Goal: Task Accomplishment & Management: Complete application form

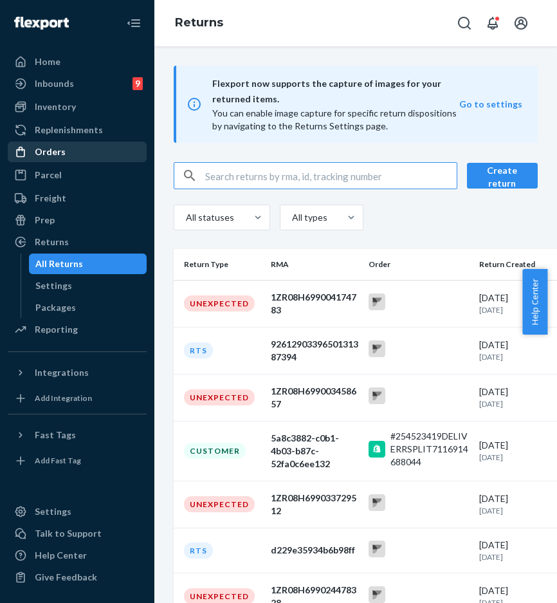
click at [96, 158] on div "Orders" at bounding box center [77, 152] width 136 height 18
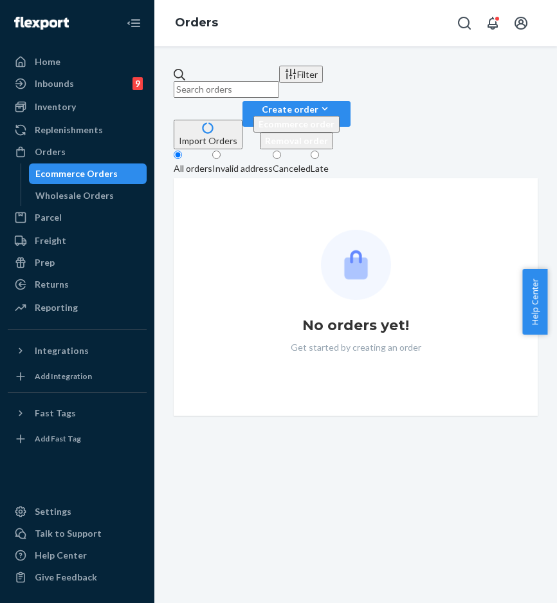
click at [242, 81] on input "text" at bounding box center [227, 89] width 106 height 17
paste input "#254494664"
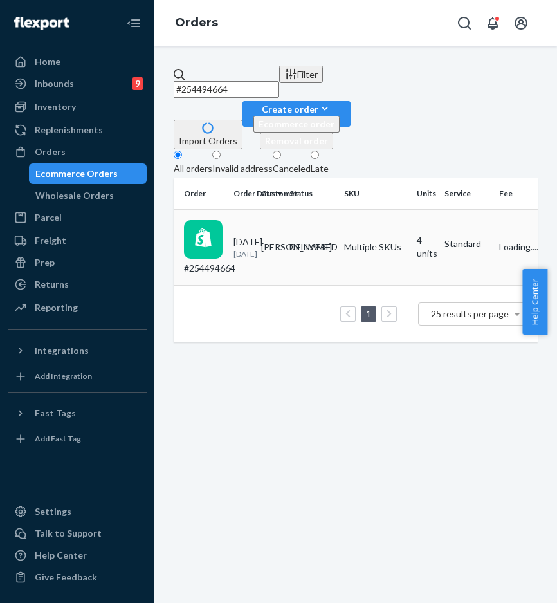
type input "#254494664"
click at [228, 209] on td "#254494664" at bounding box center [201, 247] width 55 height 77
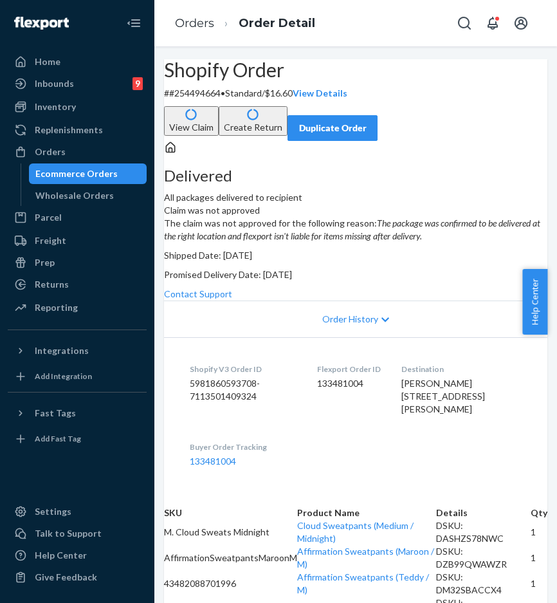
click at [456, 301] on div "Contact Support" at bounding box center [356, 294] width 384 height 13
click at [232, 299] on link "Contact Support" at bounding box center [198, 293] width 68 height 11
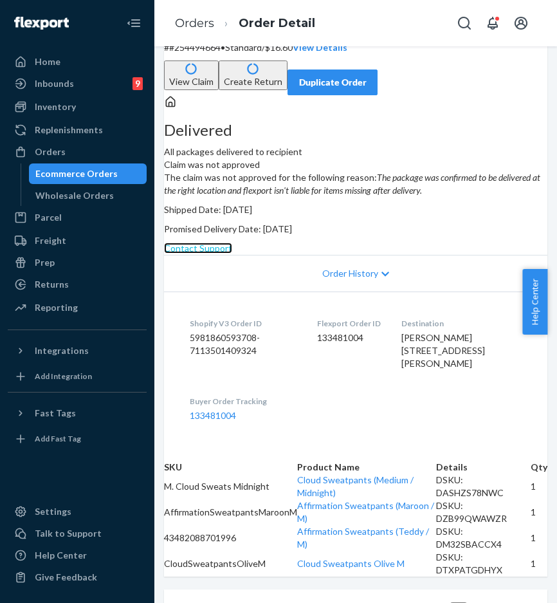
scroll to position [245, 0]
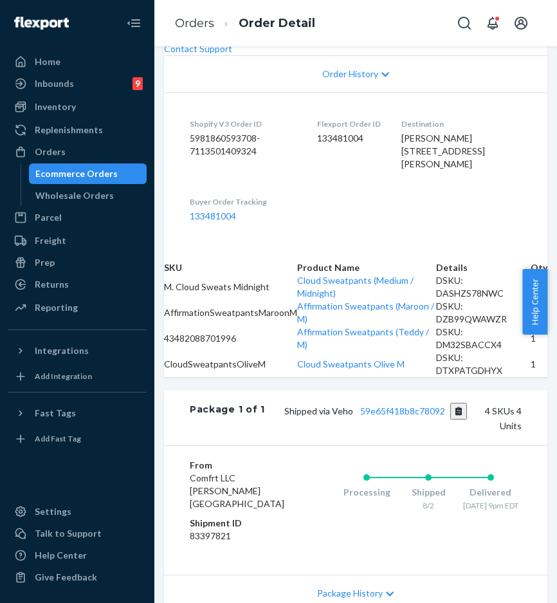
click at [359, 176] on div "Flexport Order ID 133481004" at bounding box center [349, 146] width 64 height 57
drag, startPoint x: 329, startPoint y: 302, endPoint x: 384, endPoint y: 300, distance: 55.4
click at [384, 248] on dl "Shopify V3 Order ID 5981860593708-7113501409324 Flexport Order ID 133481004 Des…" at bounding box center [356, 170] width 384 height 156
copy dd "133481004"
click at [236, 221] on link "133481004" at bounding box center [213, 215] width 46 height 11
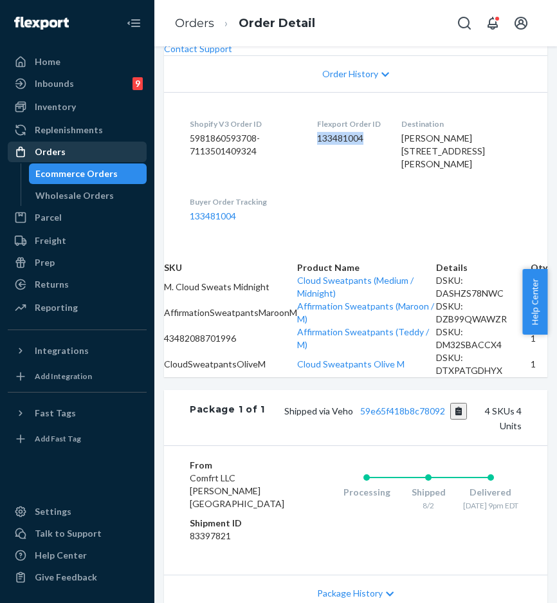
click at [89, 152] on div "Orders" at bounding box center [77, 152] width 136 height 18
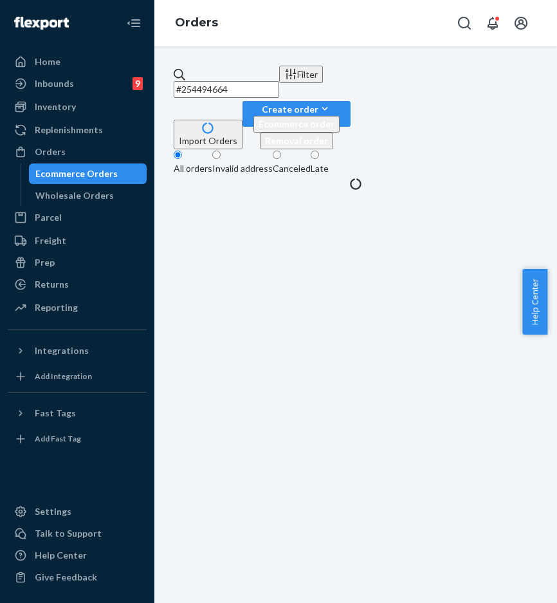
drag, startPoint x: 256, startPoint y: 77, endPoint x: 292, endPoint y: 76, distance: 36.0
click at [256, 81] on input "#254494664" at bounding box center [227, 89] width 106 height 17
drag, startPoint x: 292, startPoint y: 76, endPoint x: 169, endPoint y: 76, distance: 122.3
click at [175, 81] on input "#254494664" at bounding box center [227, 89] width 106 height 17
paste input "#253738692"
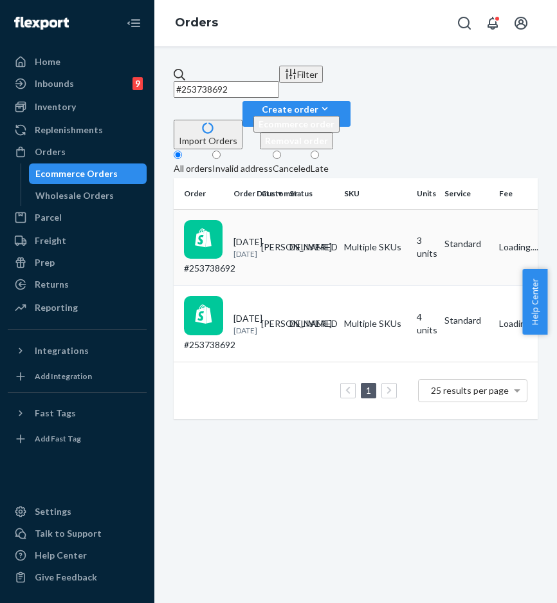
type input "#253738692"
click at [214, 220] on div "#253738692" at bounding box center [203, 247] width 39 height 55
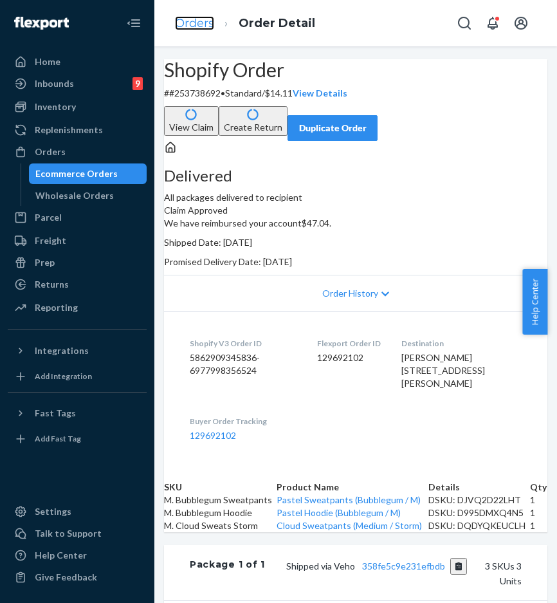
click at [199, 23] on link "Orders" at bounding box center [194, 23] width 39 height 14
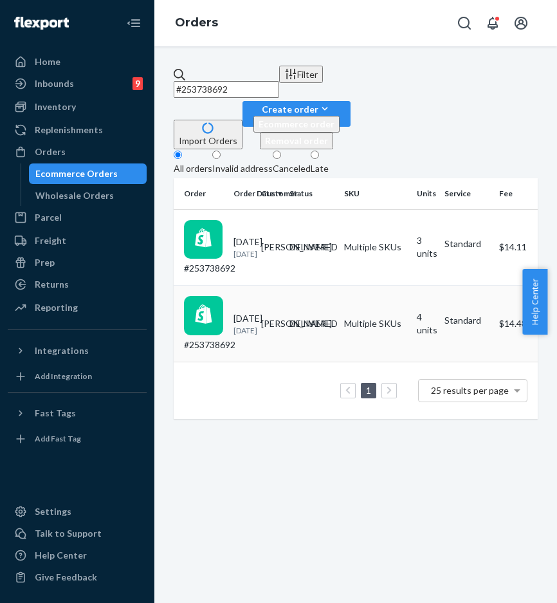
click at [223, 296] on div "#253738692" at bounding box center [203, 323] width 39 height 55
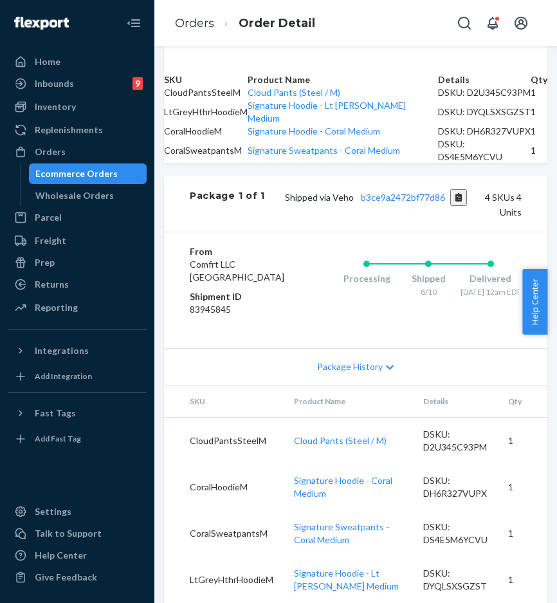
scroll to position [499, 0]
click at [198, 19] on link "Orders" at bounding box center [194, 23] width 39 height 14
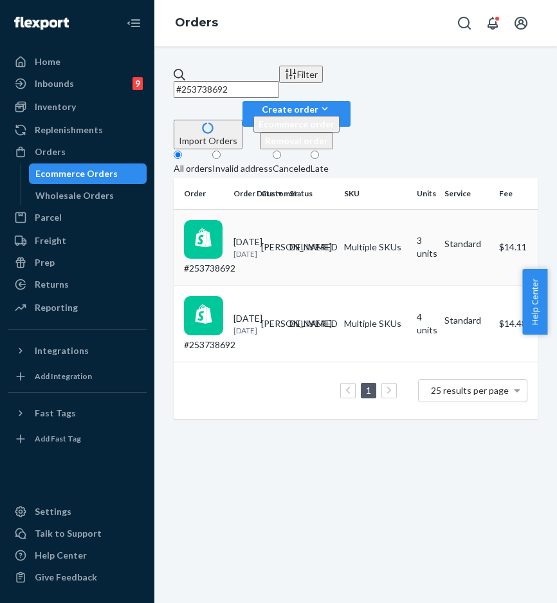
click at [223, 220] on div "#253738692" at bounding box center [203, 247] width 39 height 55
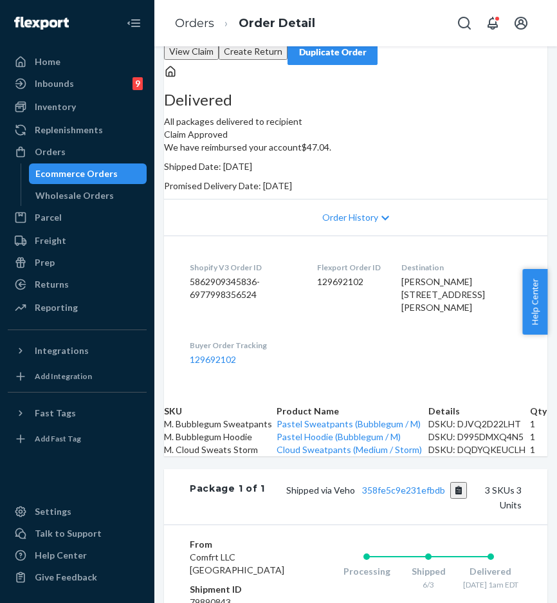
scroll to position [11, 0]
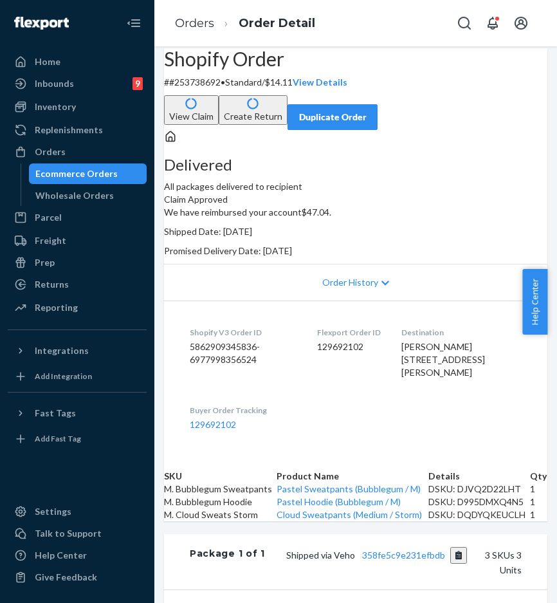
click at [219, 96] on button "View Claim" at bounding box center [191, 110] width 55 height 30
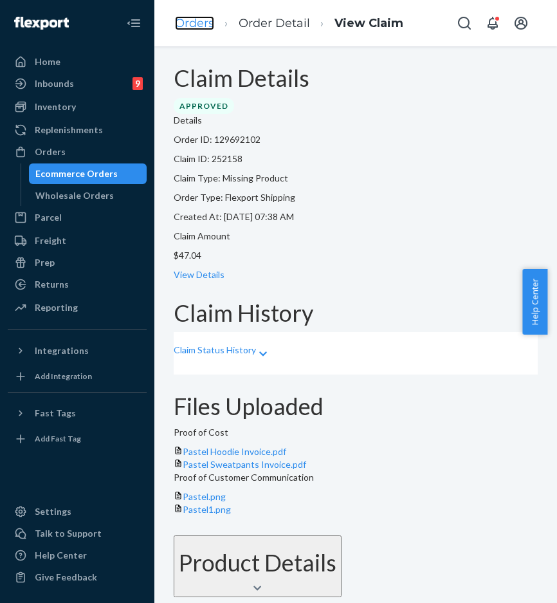
click at [191, 27] on link "Orders" at bounding box center [194, 23] width 39 height 14
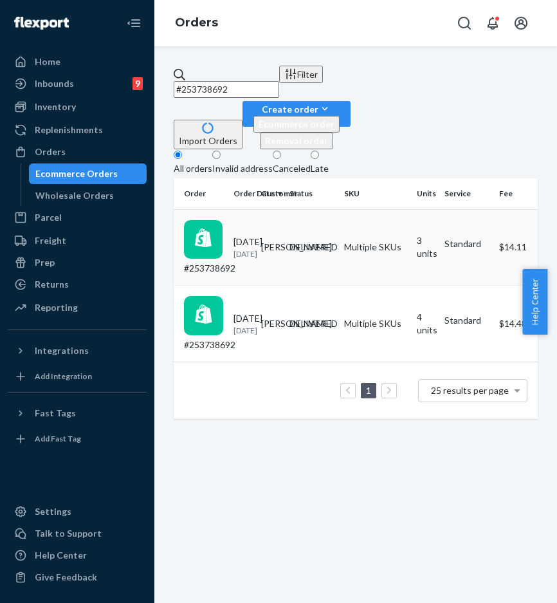
click at [228, 213] on td "#253738692" at bounding box center [201, 247] width 55 height 77
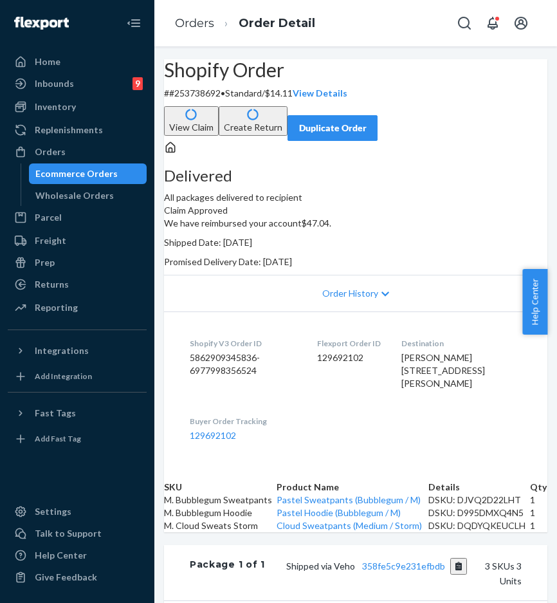
click at [219, 108] on button "View Claim" at bounding box center [191, 121] width 55 height 30
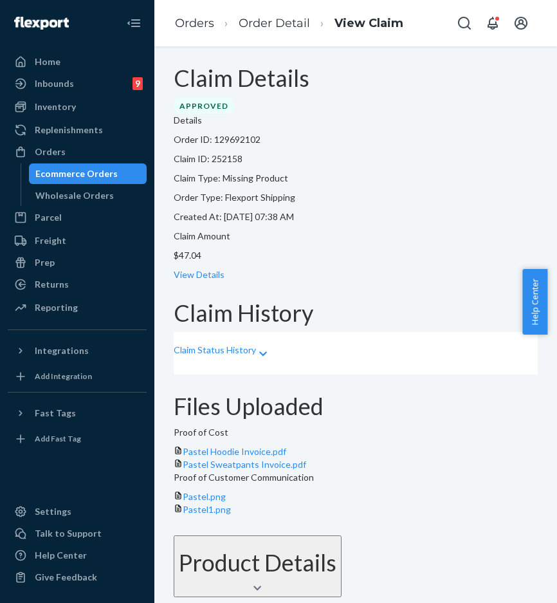
scroll to position [67, 0]
click at [225, 269] on link "View Details" at bounding box center [199, 274] width 51 height 11
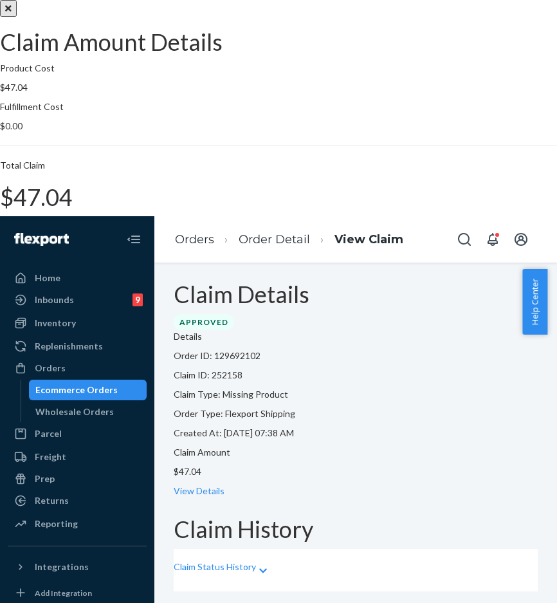
click at [12, 13] on icon "Close" at bounding box center [8, 8] width 6 height 9
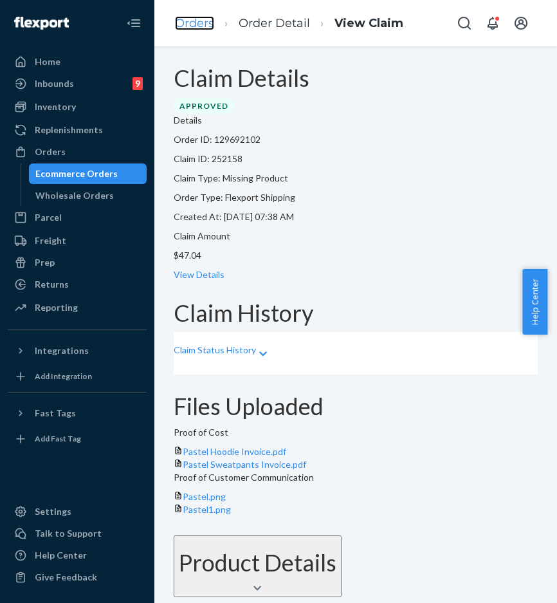
click at [187, 19] on link "Orders" at bounding box center [194, 23] width 39 height 14
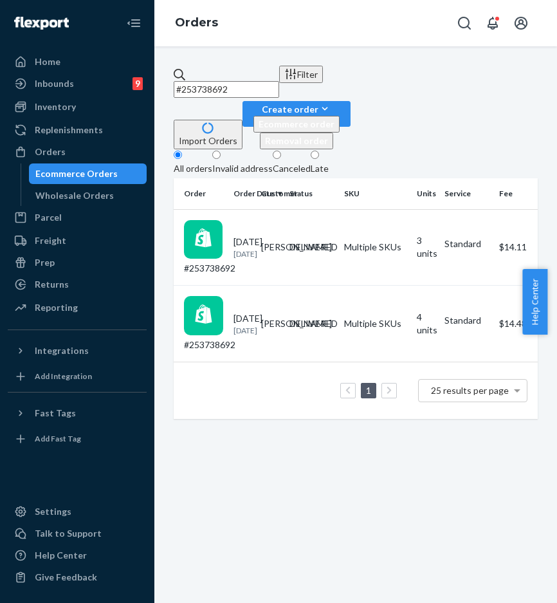
click at [223, 296] on div "#253738692" at bounding box center [203, 323] width 39 height 55
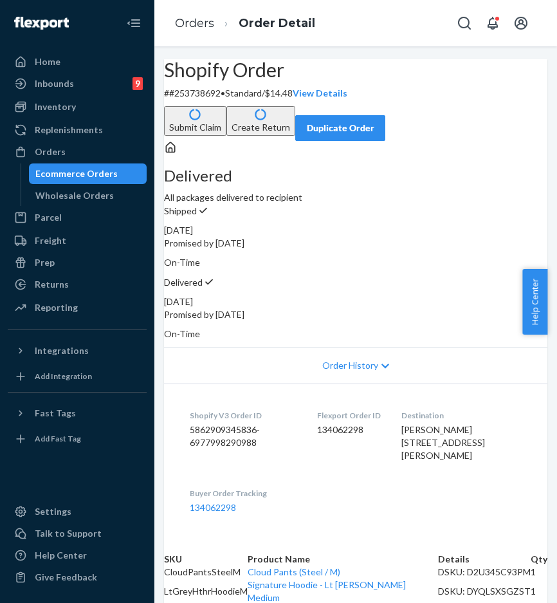
click at [227, 106] on button "Submit Claim" at bounding box center [195, 121] width 62 height 30
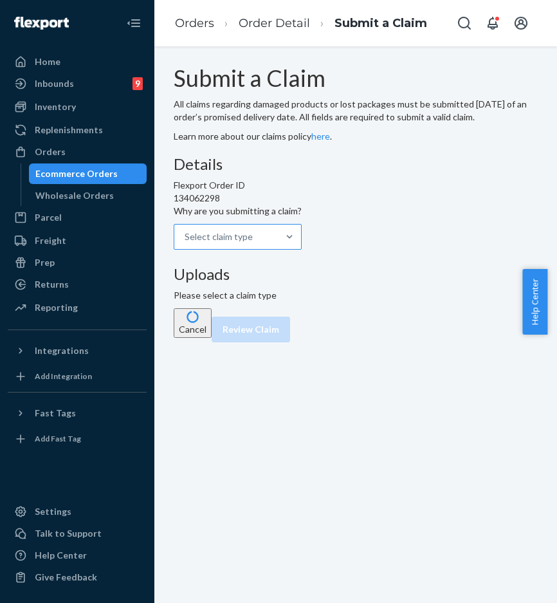
click at [278, 248] on div "Select claim type" at bounding box center [226, 236] width 104 height 23
click at [254, 243] on input "Why are you submitting a claim? Select claim type" at bounding box center [253, 236] width 1 height 13
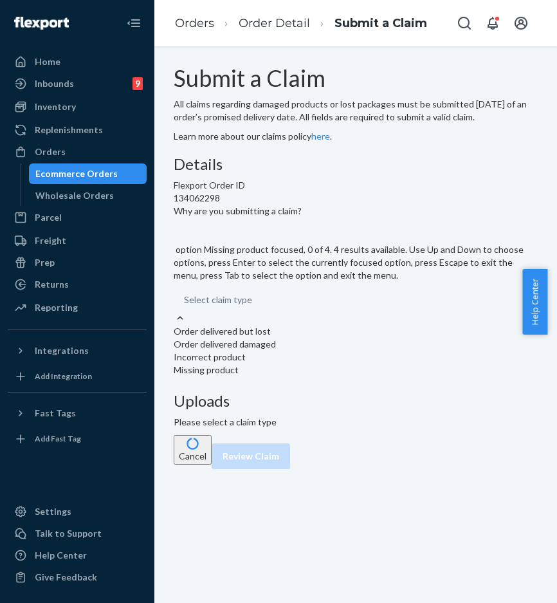
click at [324, 376] on div "Missing product" at bounding box center [356, 370] width 364 height 13
click at [254, 306] on input "Why are you submitting a claim? option Missing product focused, 0 of 4. 4 resul…" at bounding box center [252, 299] width 1 height 13
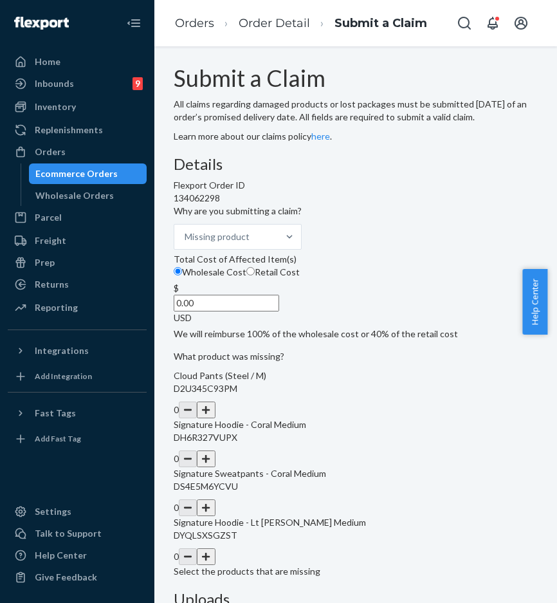
drag, startPoint x: 232, startPoint y: 417, endPoint x: 284, endPoint y: 414, distance: 52.2
click at [280, 324] on div "$ 0.00 USD" at bounding box center [316, 303] width 284 height 42
type input "47.00"
click at [333, 439] on div "Details Flexport Order ID 134062298 Why are you submitting a claim? Missing pro…" at bounding box center [356, 480] width 364 height 649
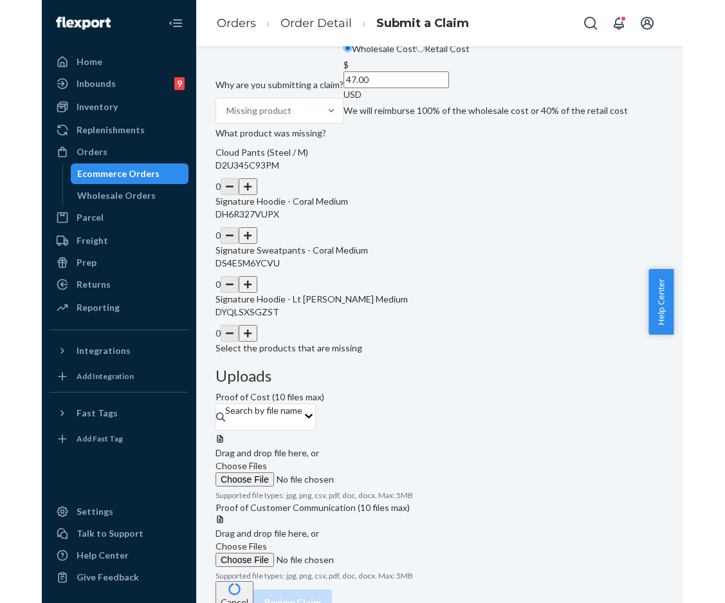
scroll to position [153, 0]
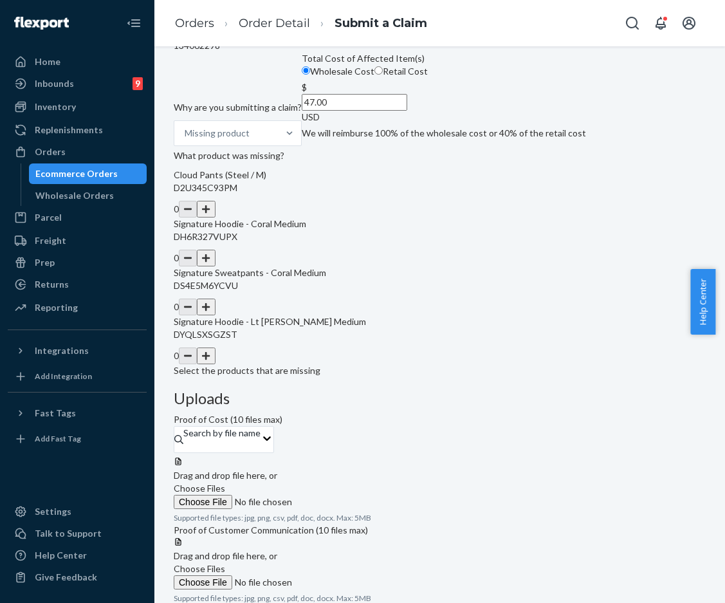
click at [215, 364] on button "button" at bounding box center [206, 356] width 18 height 17
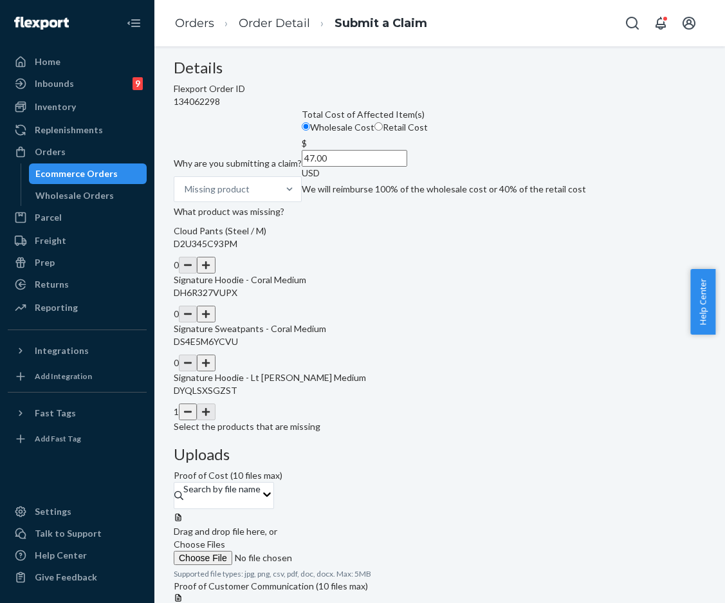
scroll to position [94, 0]
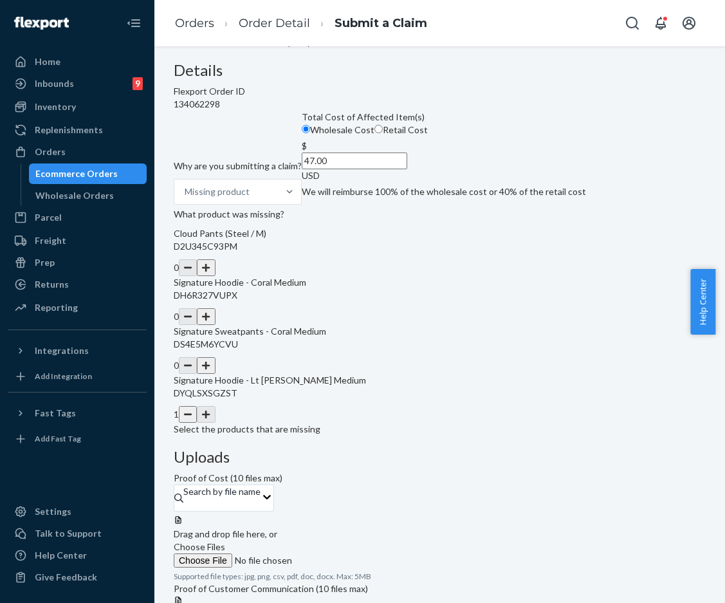
click at [225, 541] on span "Choose Files" at bounding box center [199, 546] width 51 height 11
click at [349, 553] on input "Choose Files" at bounding box center [261, 560] width 175 height 14
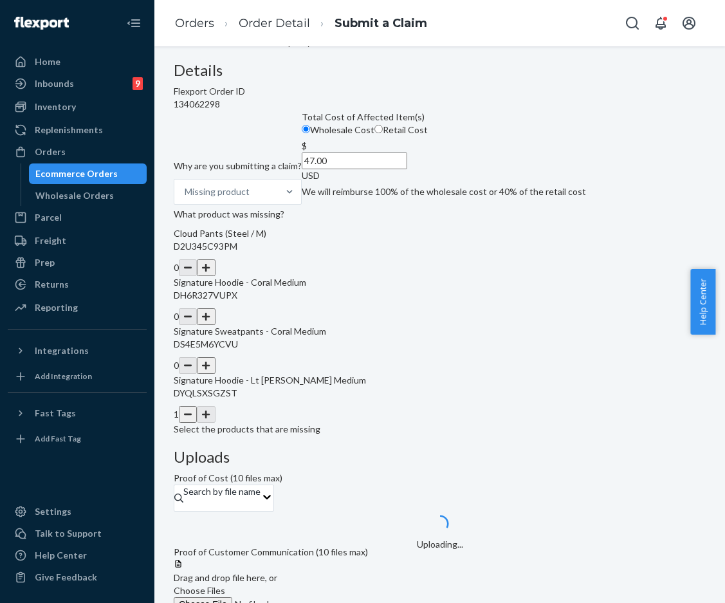
click at [225, 585] on span "Choose Files" at bounding box center [199, 590] width 51 height 11
click at [349, 597] on input "Choose Files" at bounding box center [261, 604] width 175 height 14
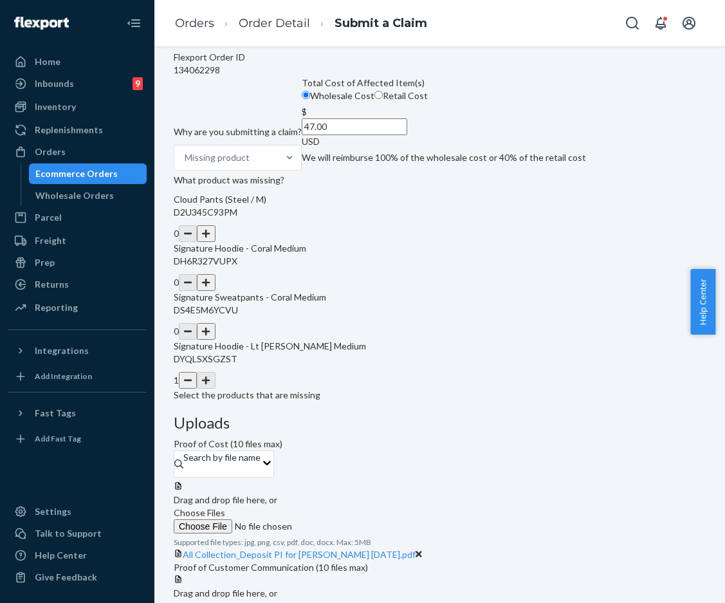
scroll to position [165, 0]
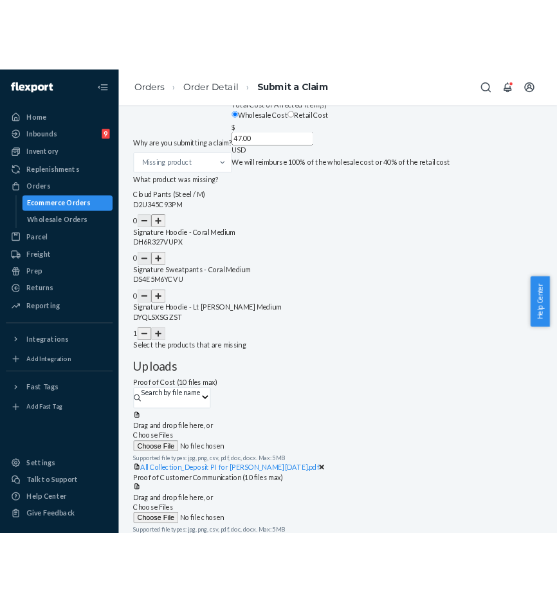
scroll to position [0, 0]
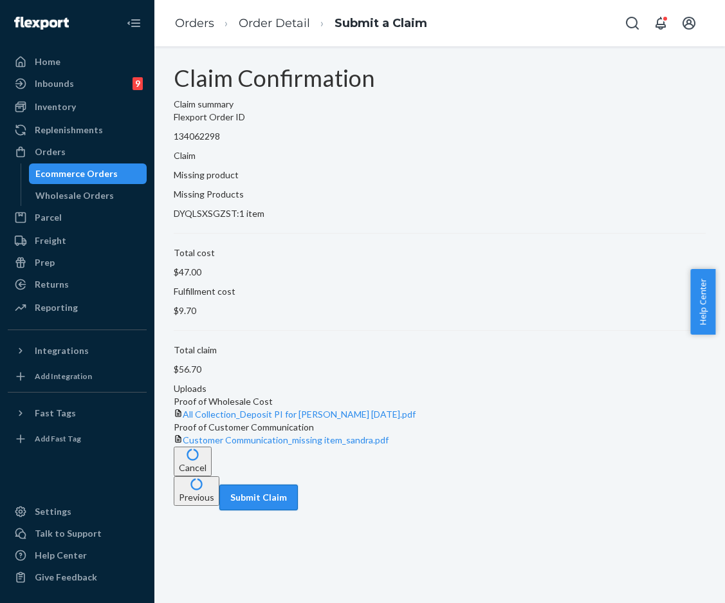
click at [298, 510] on button "Submit Claim" at bounding box center [258, 498] width 79 height 26
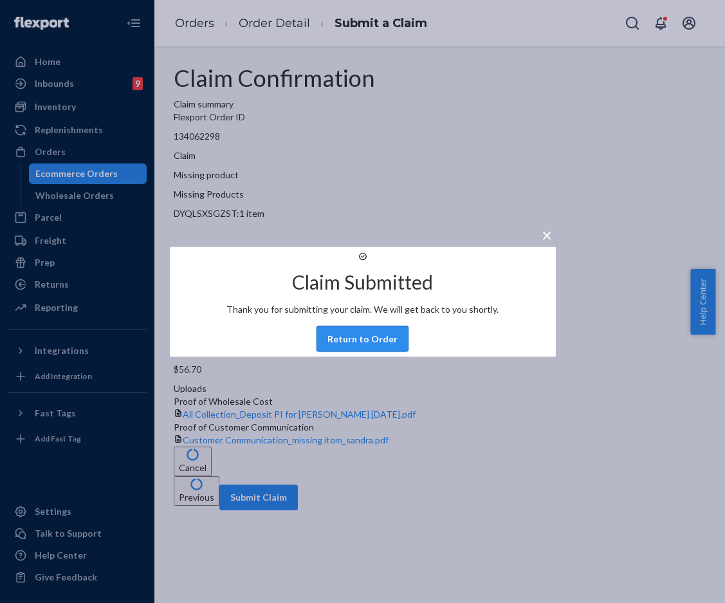
click at [367, 351] on button "Return to Order" at bounding box center [363, 339] width 92 height 26
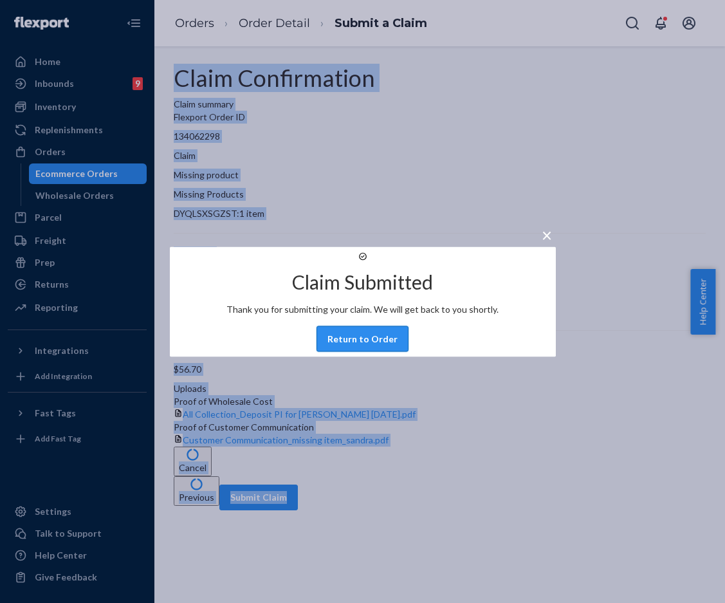
click at [367, 351] on div "Claim Confirmation Claim summary Flexport Order ID 134062298 Claim Missing prod…" at bounding box center [439, 324] width 571 height 557
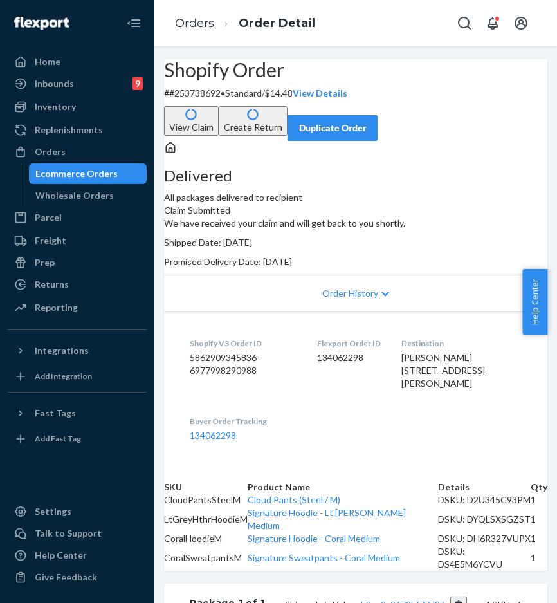
click at [487, 311] on div "Order History" at bounding box center [356, 293] width 384 height 37
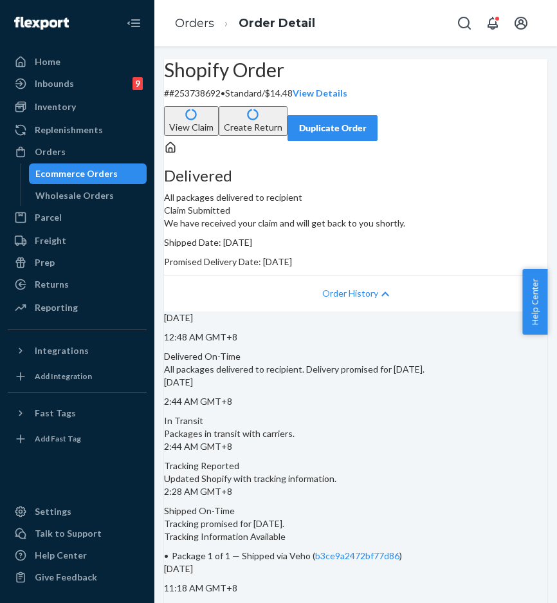
click at [487, 311] on div "Order History" at bounding box center [356, 293] width 384 height 37
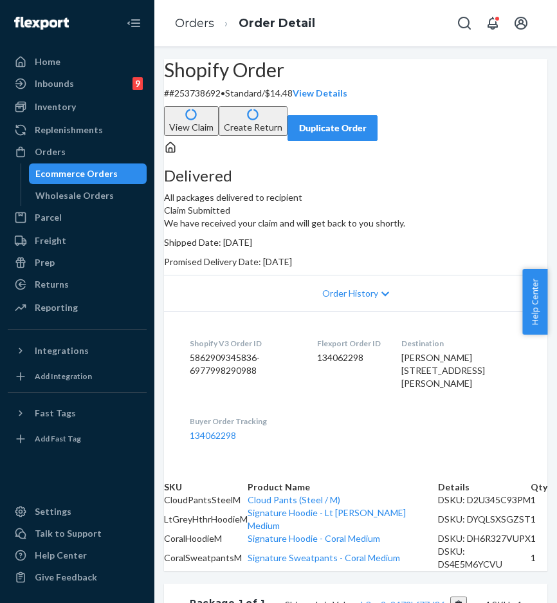
click at [367, 135] on div "Duplicate Order" at bounding box center [333, 128] width 68 height 13
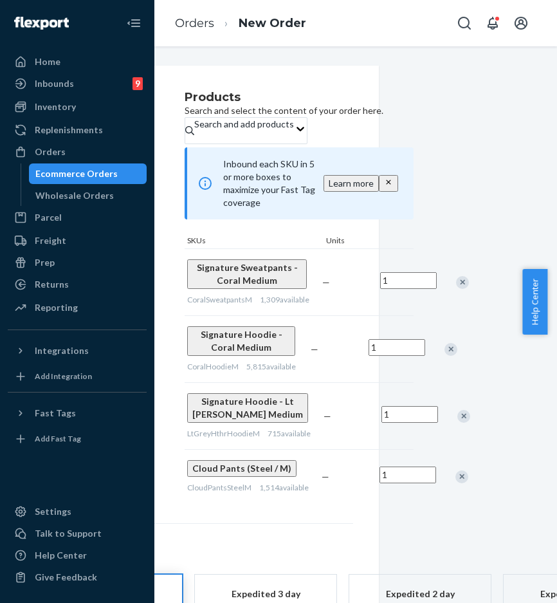
scroll to position [0, 154]
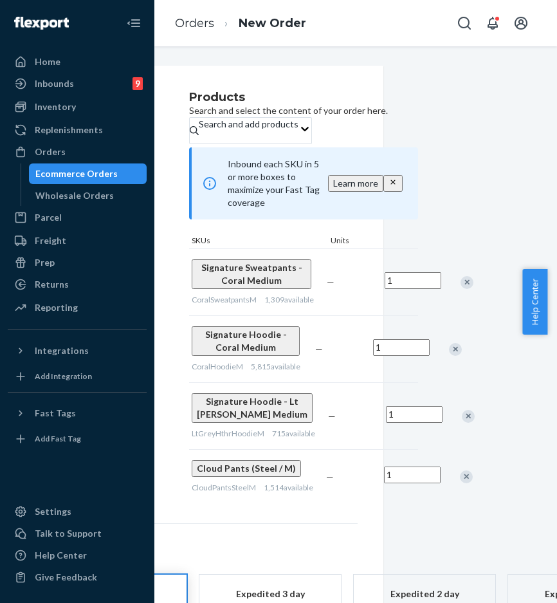
click at [460, 483] on div "Remove Item" at bounding box center [466, 476] width 13 height 13
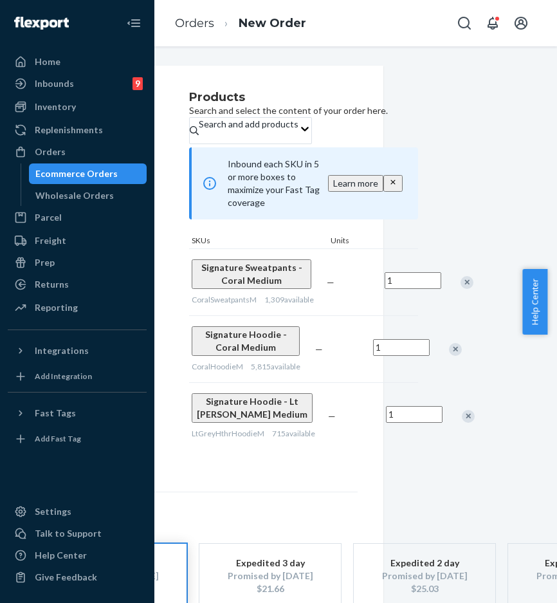
click at [449, 344] on div "Remove Item" at bounding box center [455, 349] width 13 height 13
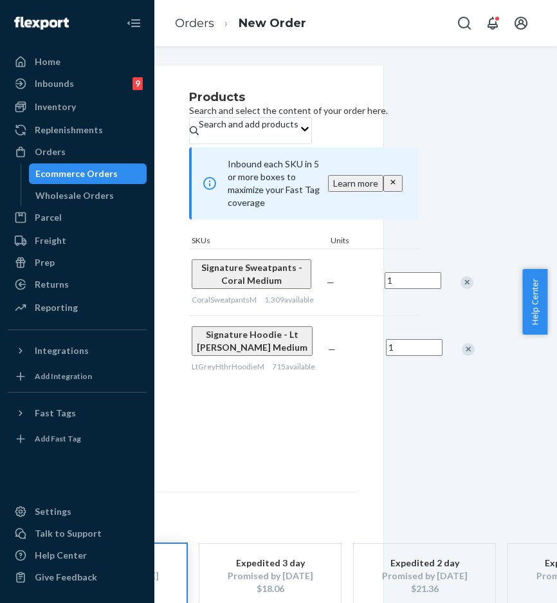
click at [461, 276] on div "Remove Item" at bounding box center [467, 282] width 13 height 13
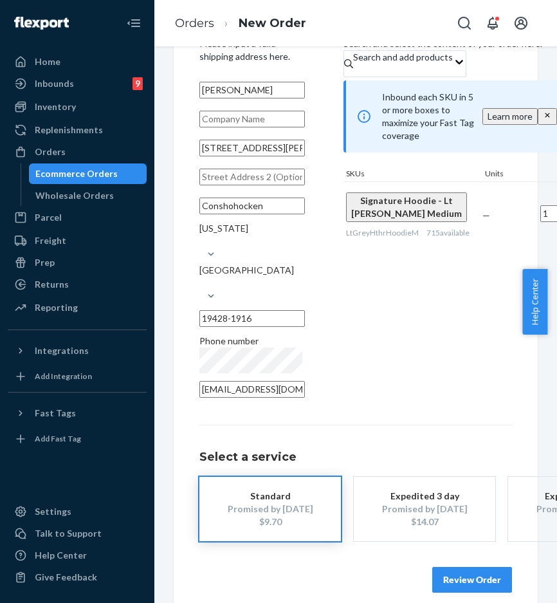
scroll to position [70, 0]
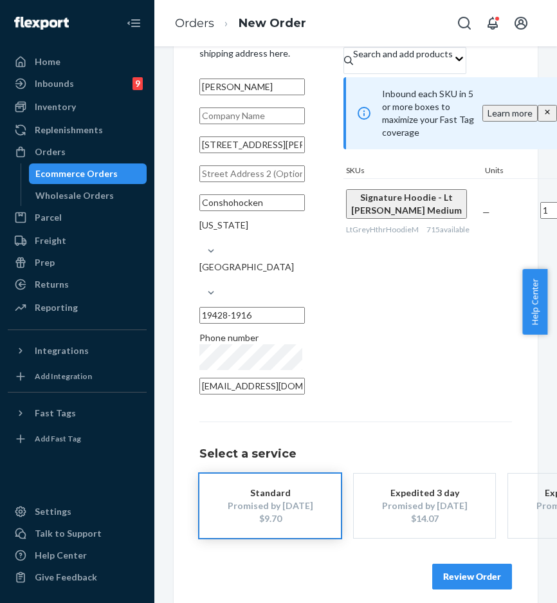
click at [454, 564] on button "Review Order" at bounding box center [472, 577] width 80 height 26
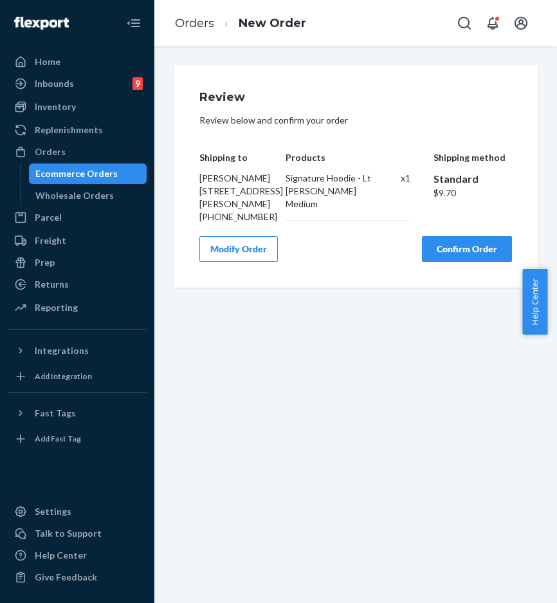
click at [475, 262] on button "Confirm Order" at bounding box center [467, 249] width 90 height 26
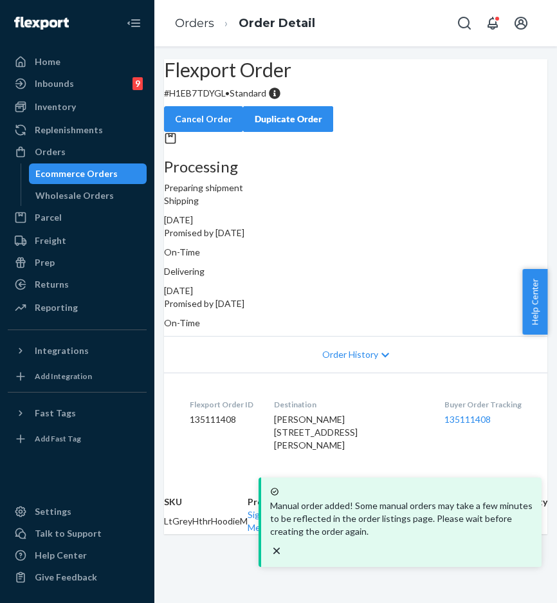
scroll to position [91, 0]
click at [445, 414] on link "135111408" at bounding box center [468, 419] width 46 height 11
click at [445, 434] on div "Buyer Order Tracking 135111408" at bounding box center [483, 427] width 77 height 57
drag, startPoint x: 430, startPoint y: 403, endPoint x: 494, endPoint y: 402, distance: 63.7
click at [494, 402] on dl "Flexport Order ID 135111408 Destination [PERSON_NAME] [STREET_ADDRESS][PERSON_N…" at bounding box center [356, 427] width 384 height 109
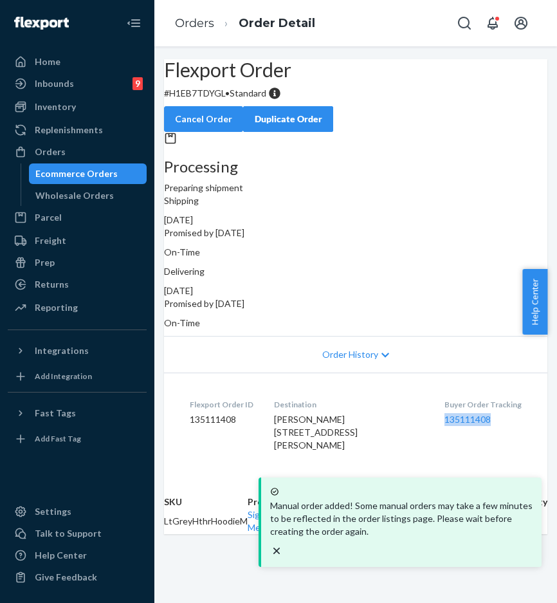
copy link "135111408"
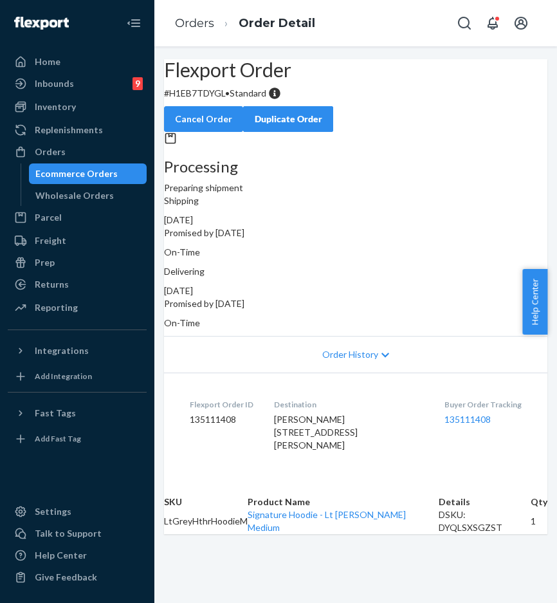
click at [456, 442] on div "Buyer Order Tracking 135111408" at bounding box center [483, 427] width 77 height 57
drag, startPoint x: 426, startPoint y: 409, endPoint x: 495, endPoint y: 407, distance: 68.9
click at [495, 407] on dl "Flexport Order ID 135111408 Destination [PERSON_NAME] [STREET_ADDRESS][PERSON_N…" at bounding box center [356, 427] width 384 height 109
copy link "135111408"
